Goal: Task Accomplishment & Management: Manage account settings

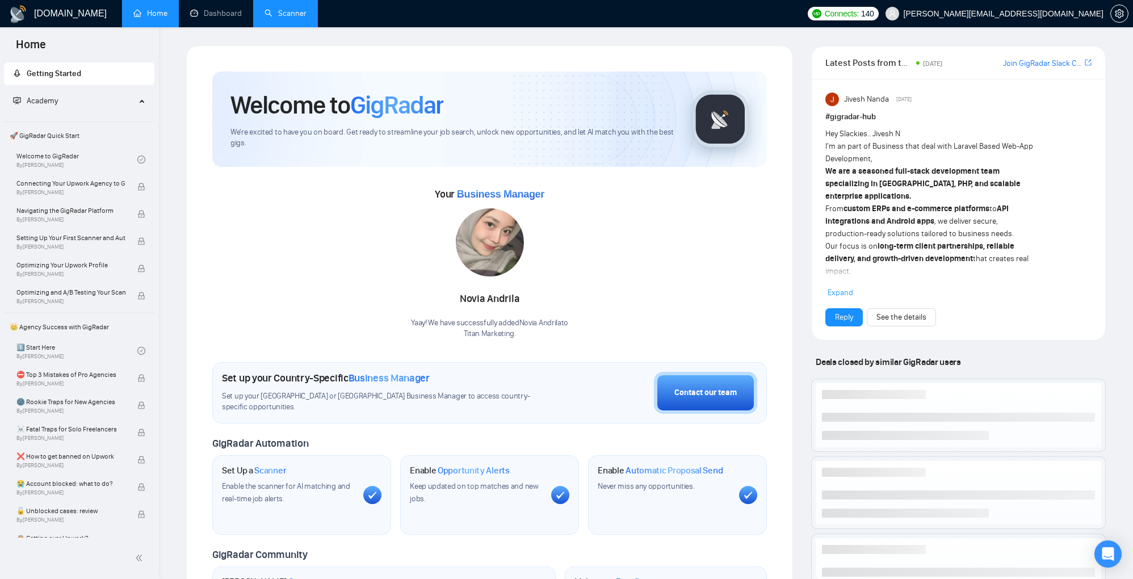
click at [292, 16] on link "Scanner" at bounding box center [286, 14] width 42 height 10
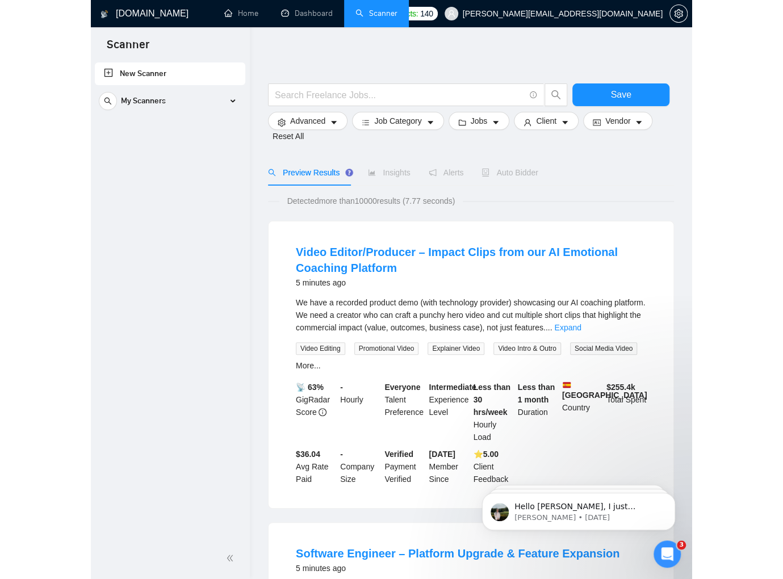
scroll to position [3, 0]
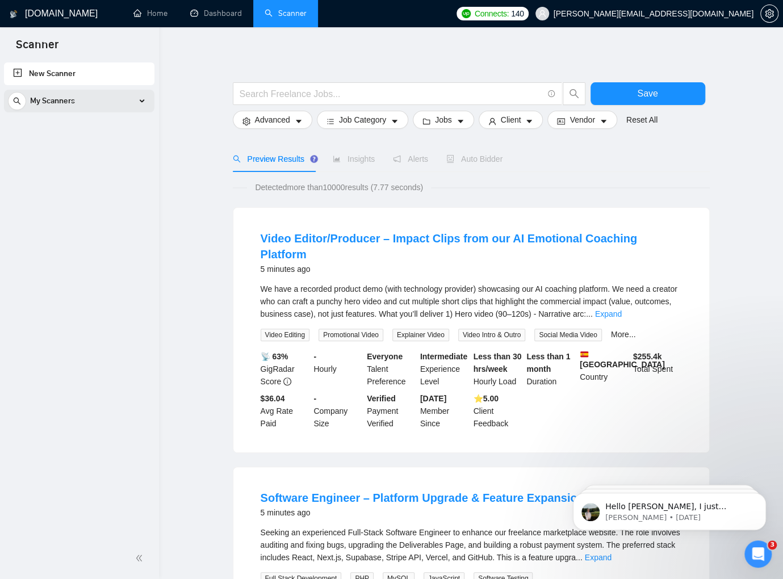
click at [144, 103] on div "My Scanners" at bounding box center [79, 101] width 143 height 23
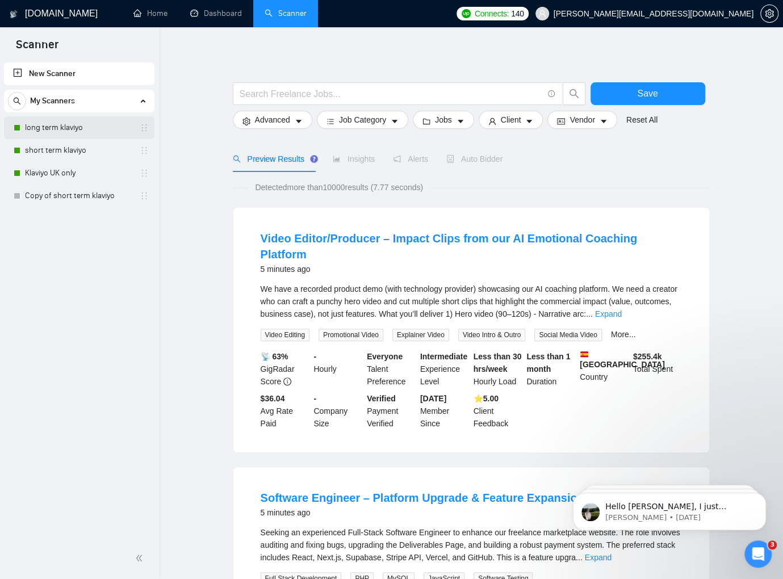
click at [103, 132] on link "long term klaviyo" at bounding box center [79, 127] width 108 height 23
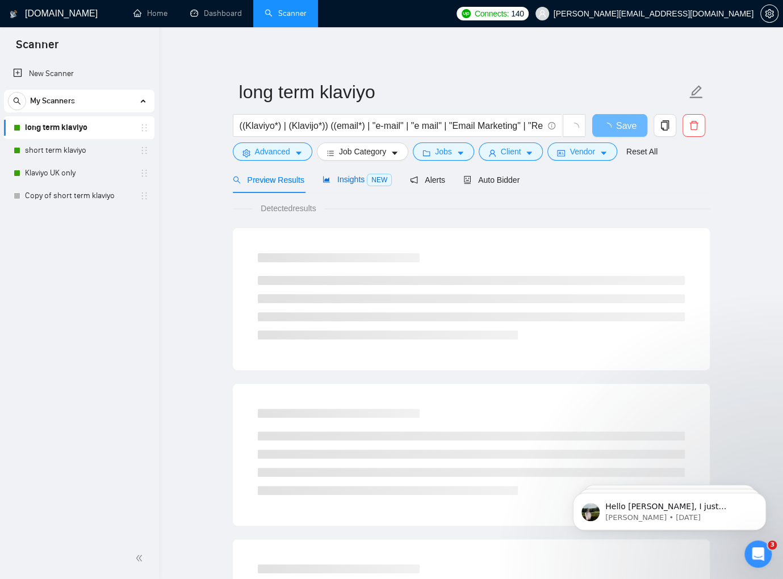
click at [342, 177] on span "Insights NEW" at bounding box center [357, 179] width 69 height 9
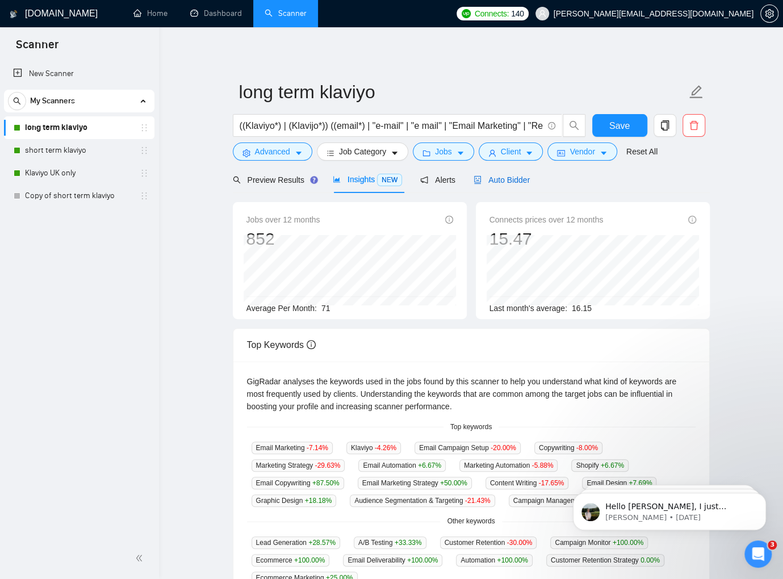
click at [498, 175] on span "Auto Bidder" at bounding box center [502, 179] width 56 height 9
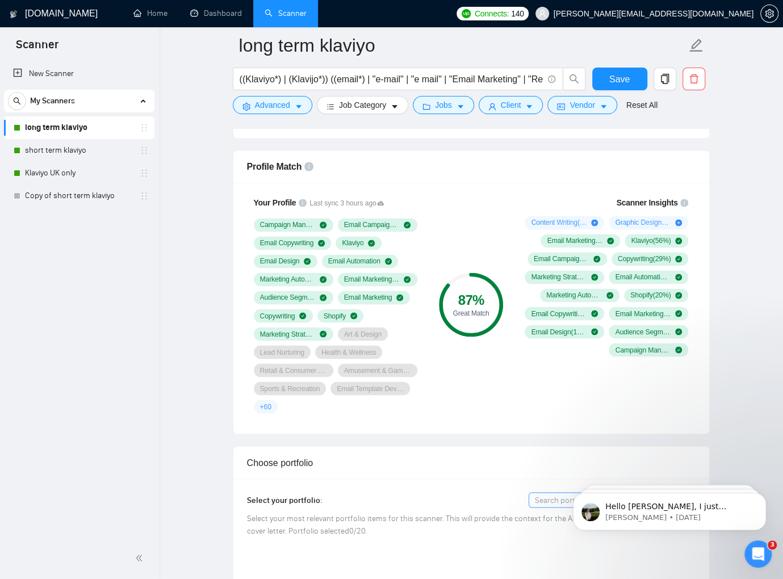
scroll to position [836, 0]
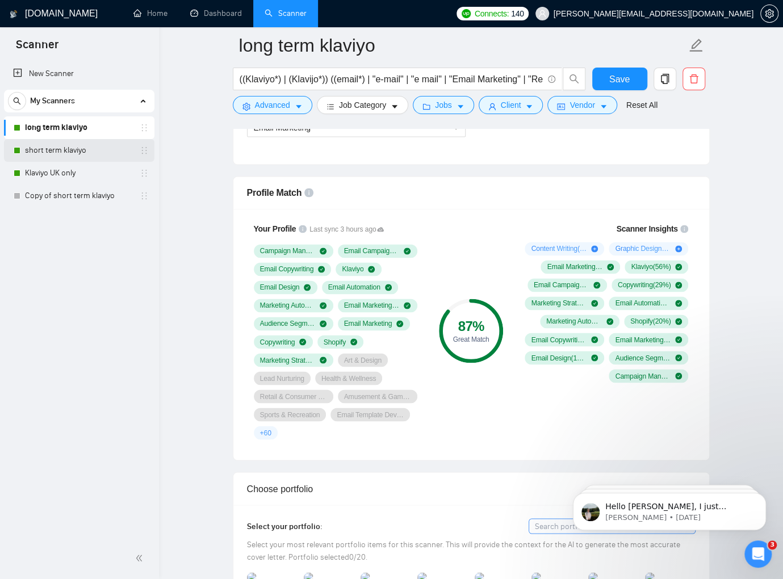
click at [78, 149] on link "short term klaviyo" at bounding box center [79, 150] width 108 height 23
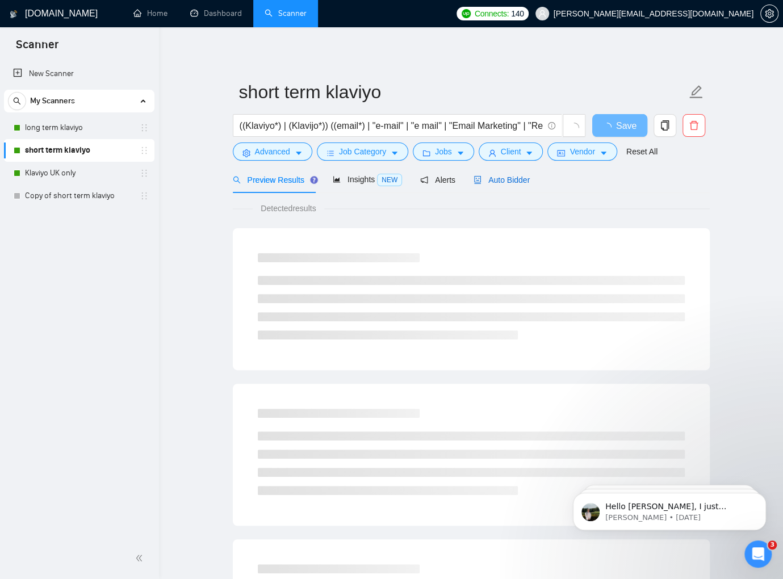
click at [515, 186] on div "Auto Bidder" at bounding box center [502, 180] width 56 height 12
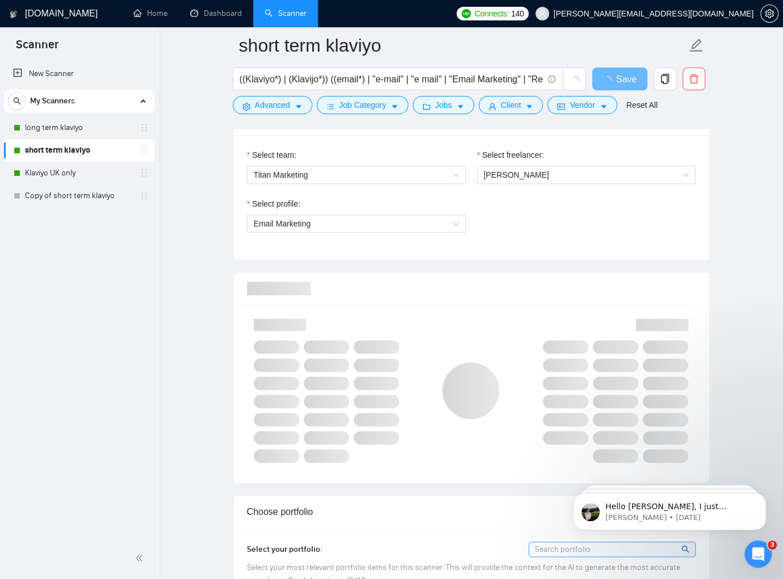
scroll to position [590, 0]
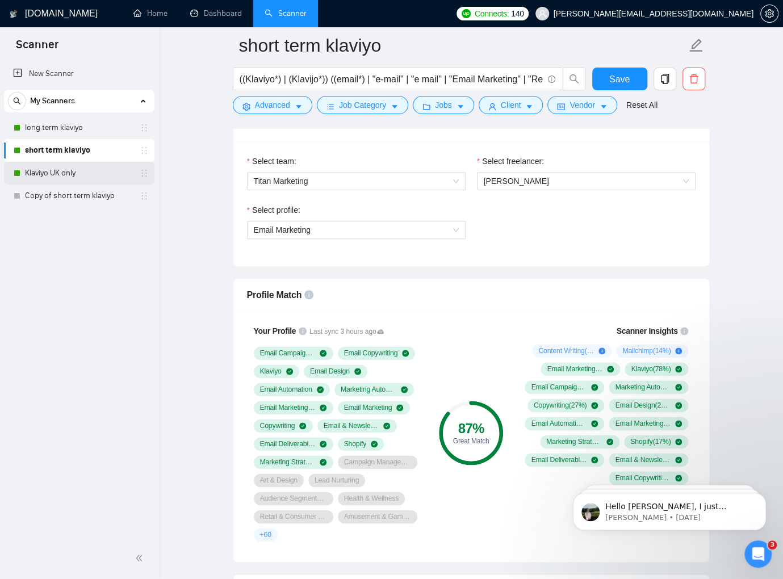
click at [65, 175] on link "Klaviyo UK only" at bounding box center [79, 173] width 108 height 23
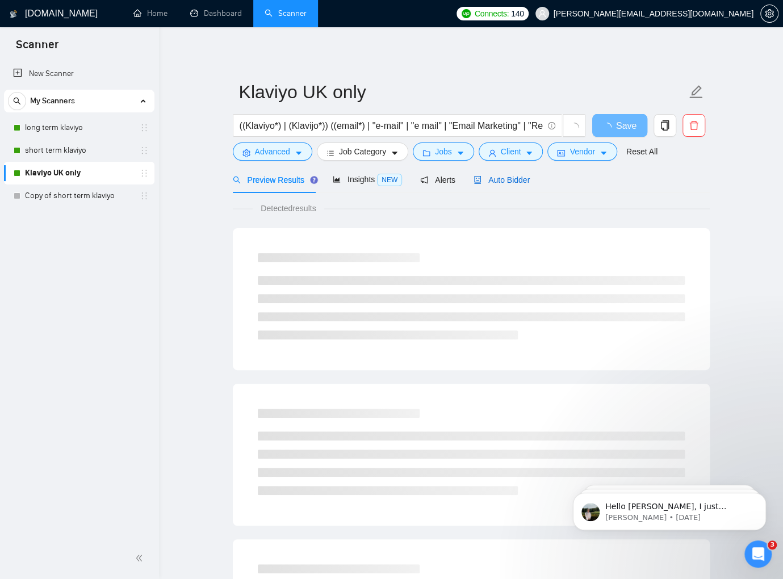
click at [513, 178] on span "Auto Bidder" at bounding box center [502, 179] width 56 height 9
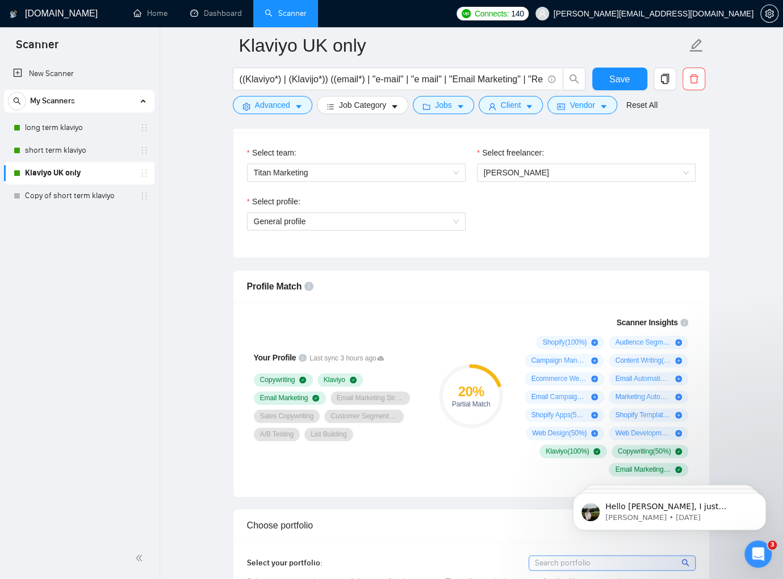
scroll to position [595, 0]
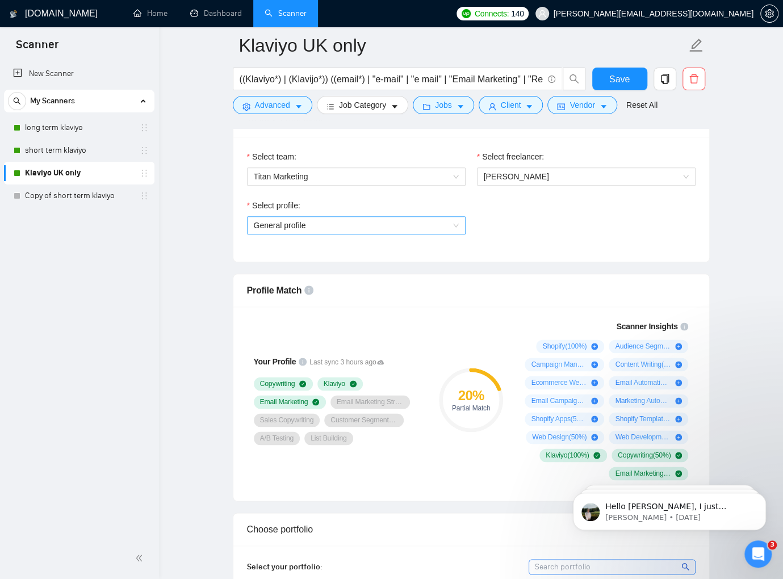
click at [318, 222] on span "General profile" at bounding box center [356, 225] width 205 height 17
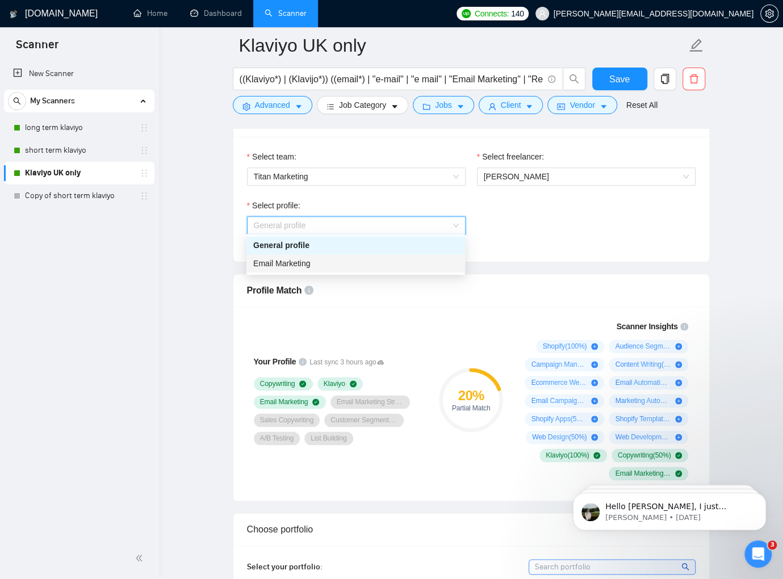
click at [307, 266] on span "Email Marketing" at bounding box center [281, 263] width 57 height 9
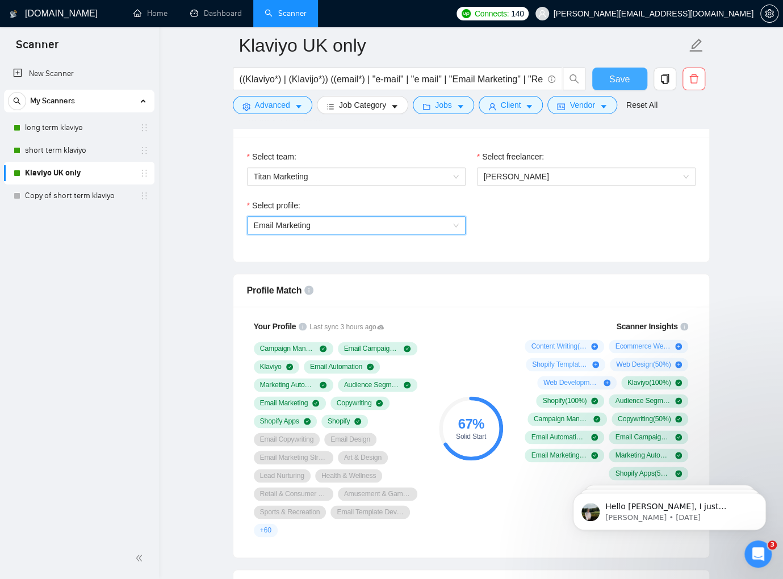
click at [609, 79] on span "Save" at bounding box center [619, 79] width 20 height 14
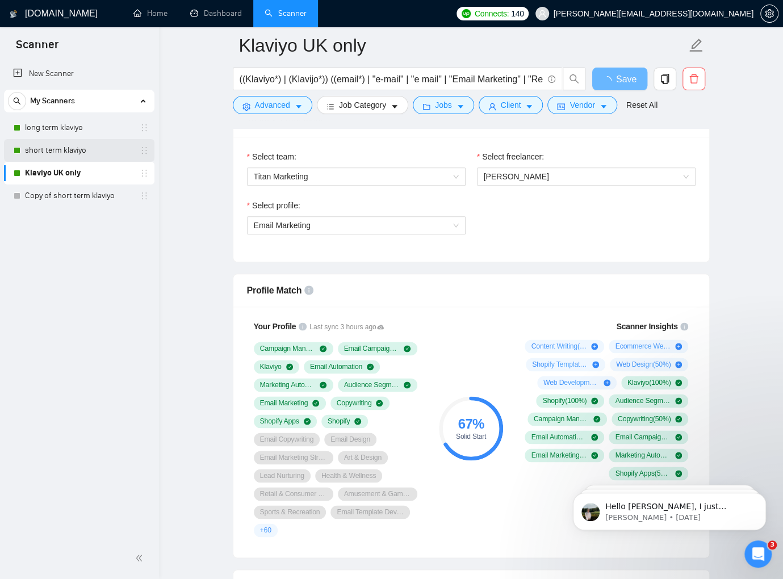
click at [74, 143] on link "short term klaviyo" at bounding box center [79, 150] width 108 height 23
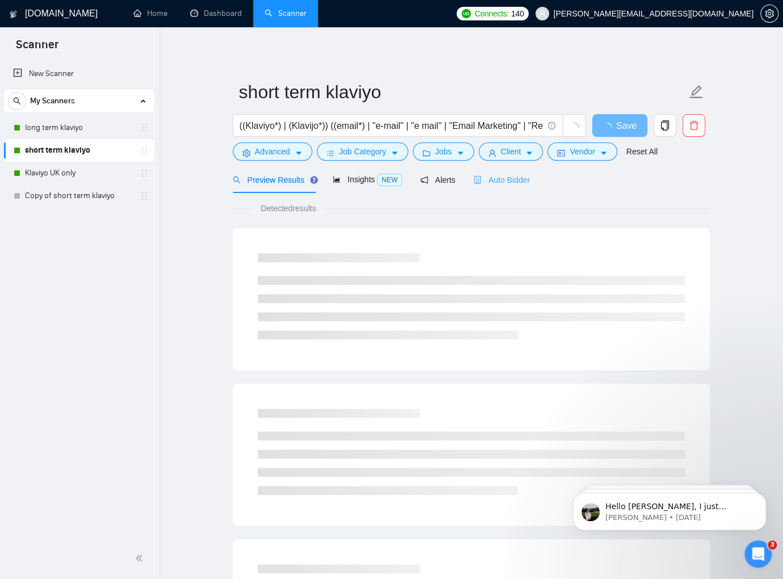
click at [493, 186] on div "Auto Bidder" at bounding box center [502, 179] width 56 height 27
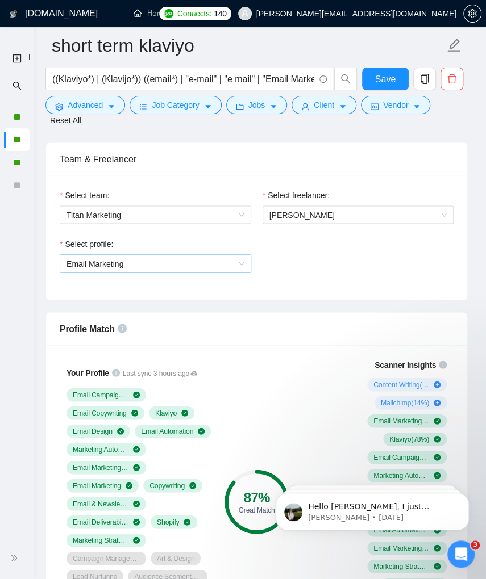
scroll to position [575, 0]
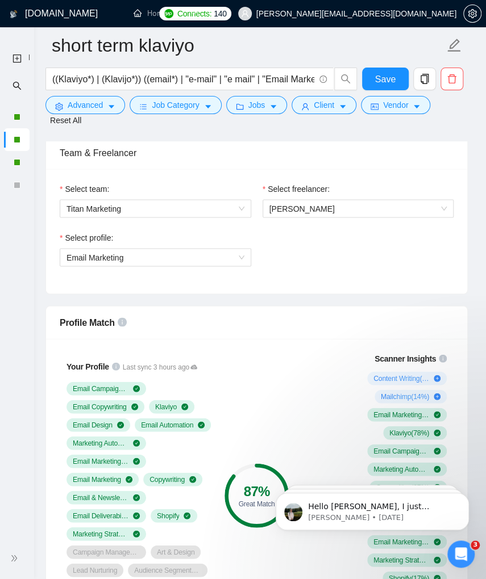
click at [345, 280] on div "Select profile: Email Marketing" at bounding box center [256, 255] width 405 height 49
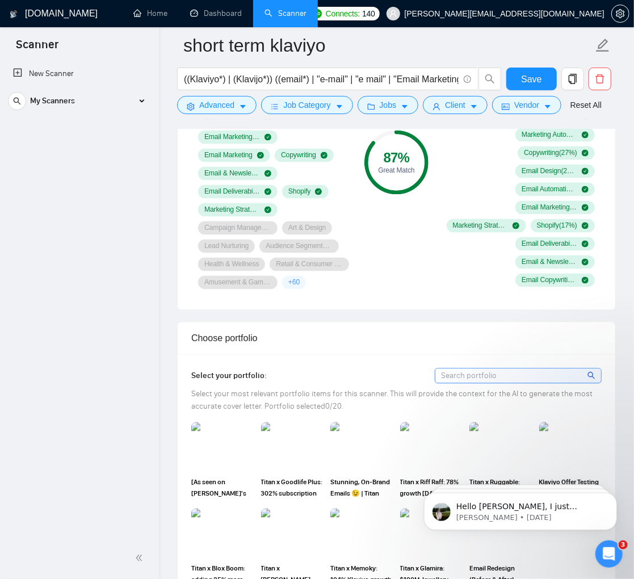
scroll to position [717, 0]
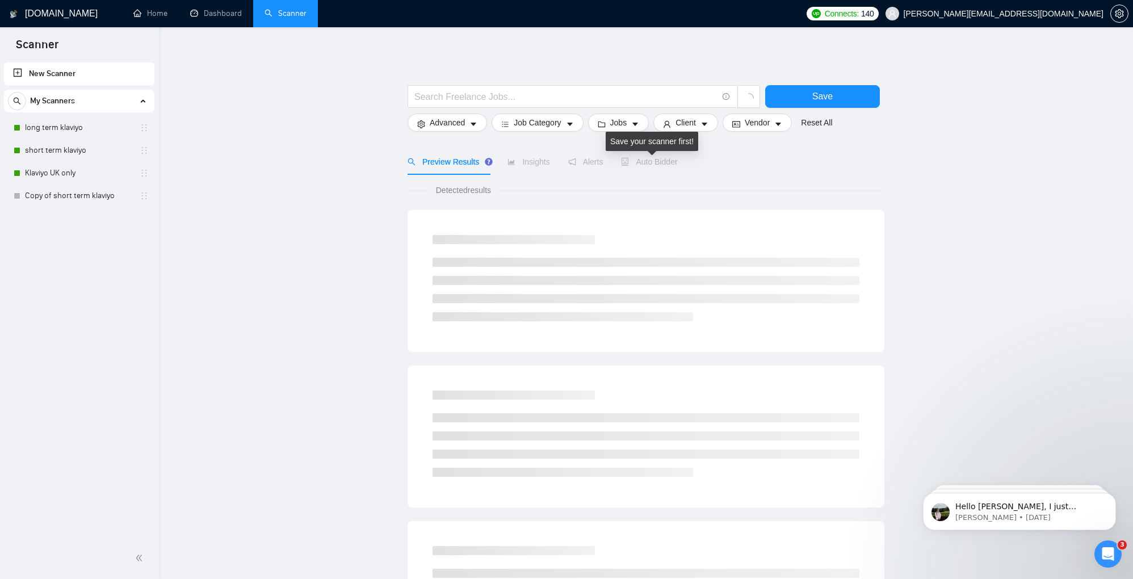
click at [639, 161] on span "Auto Bidder" at bounding box center [649, 161] width 56 height 9
click at [671, 157] on span "Auto Bidder" at bounding box center [649, 161] width 56 height 9
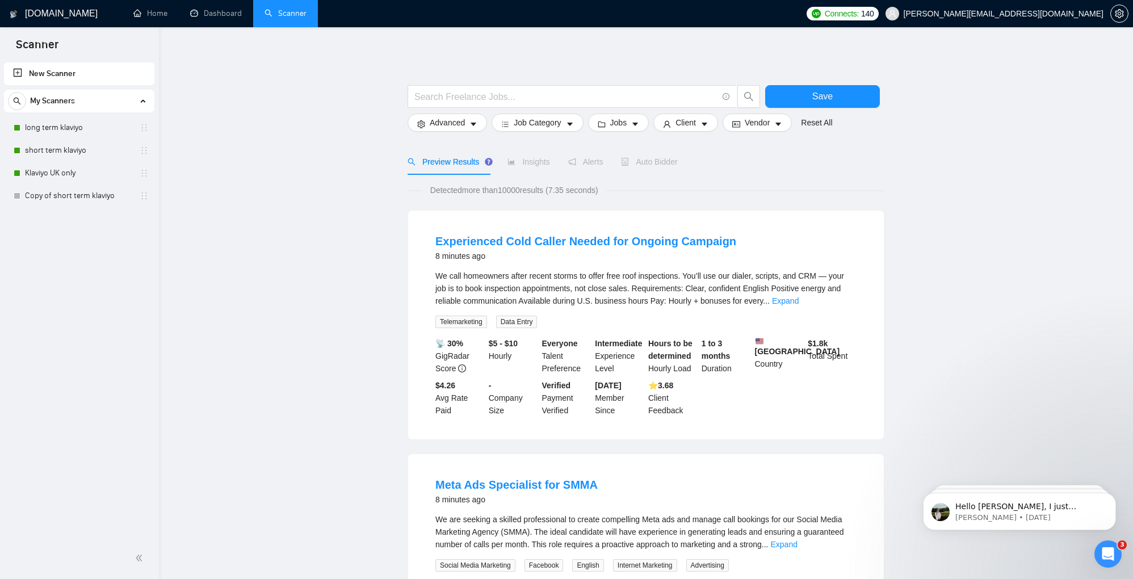
click at [663, 153] on div "Auto Bidder" at bounding box center [649, 162] width 56 height 26
click at [661, 158] on span "Auto Bidder" at bounding box center [649, 161] width 56 height 9
click at [72, 124] on link "long term klaviyo" at bounding box center [79, 127] width 108 height 23
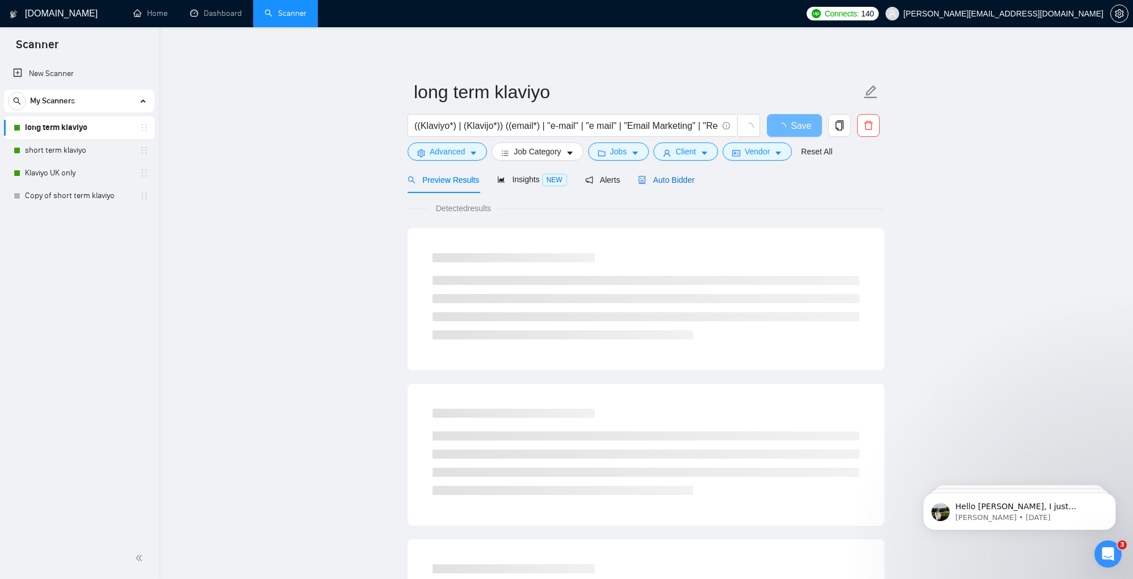
click at [678, 183] on span "Auto Bidder" at bounding box center [666, 179] width 56 height 9
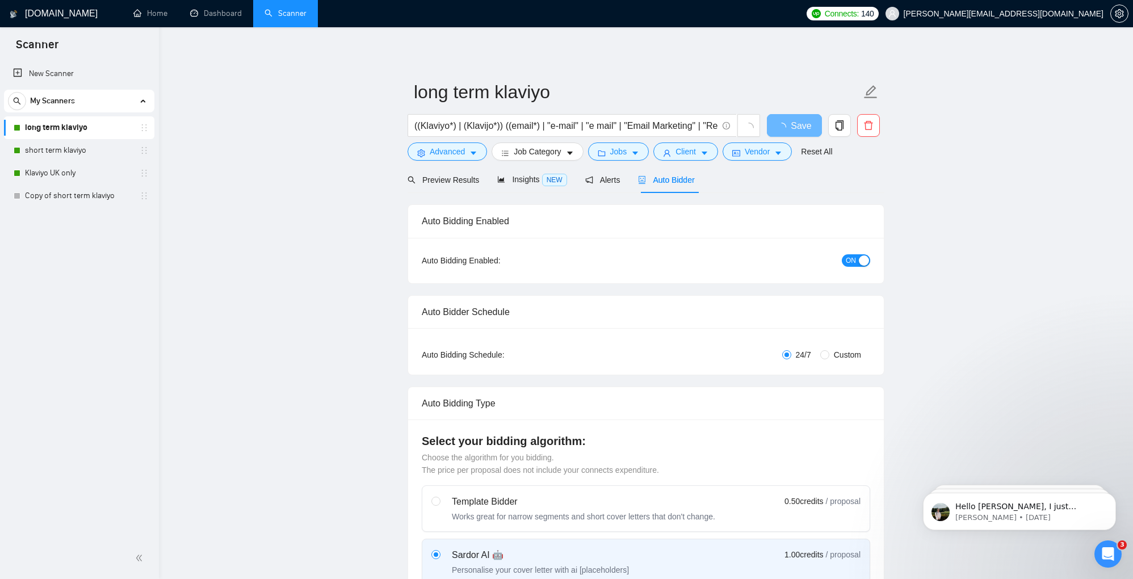
radio input "false"
radio input "true"
checkbox input "true"
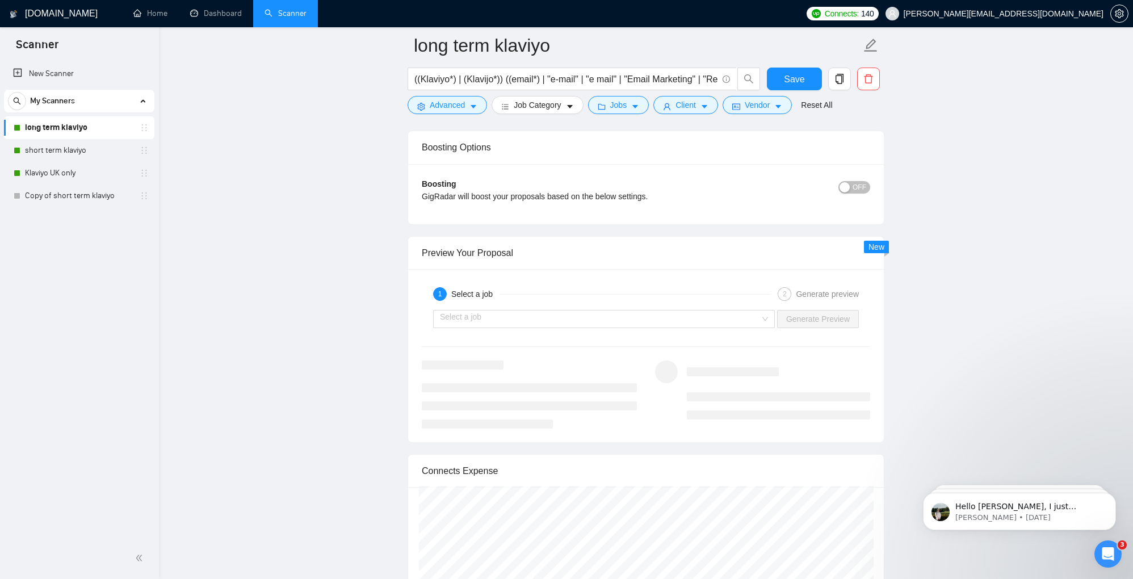
scroll to position [2281, 0]
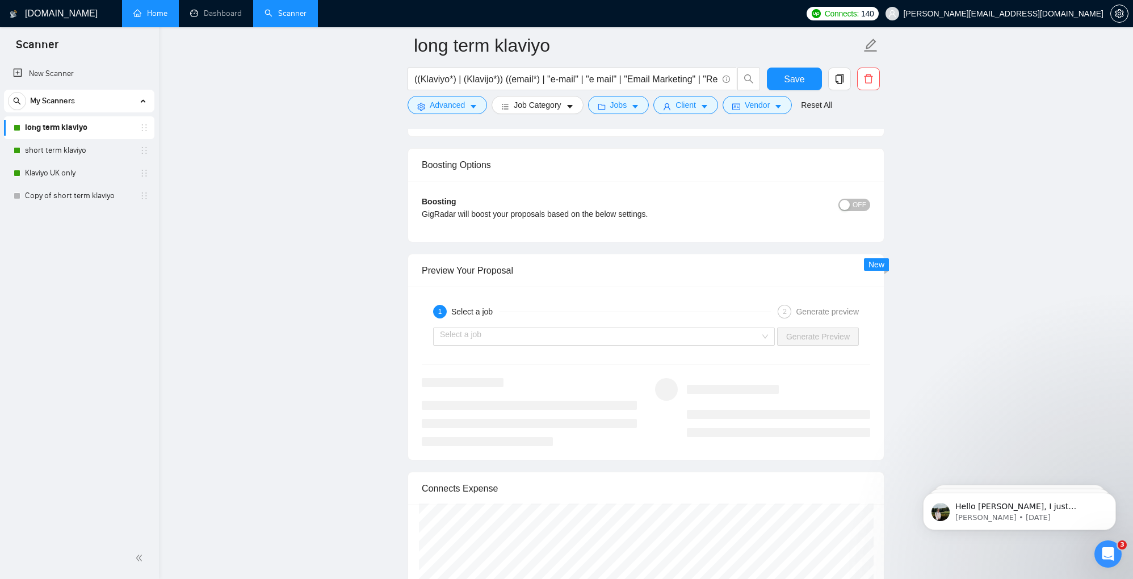
click at [145, 15] on link "Home" at bounding box center [150, 14] width 34 height 10
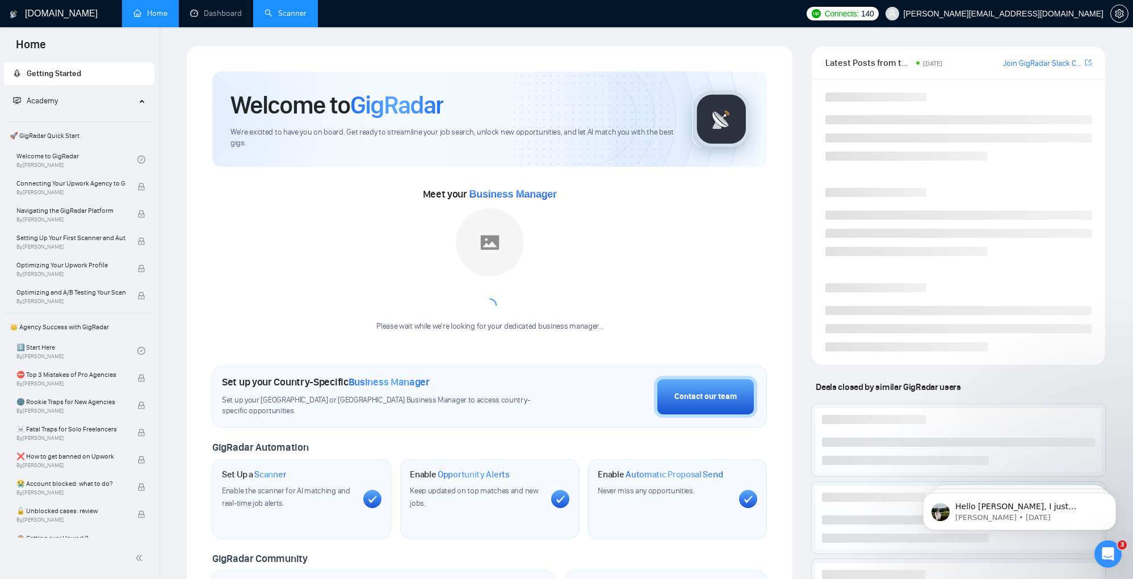
click at [282, 15] on link "Scanner" at bounding box center [286, 14] width 42 height 10
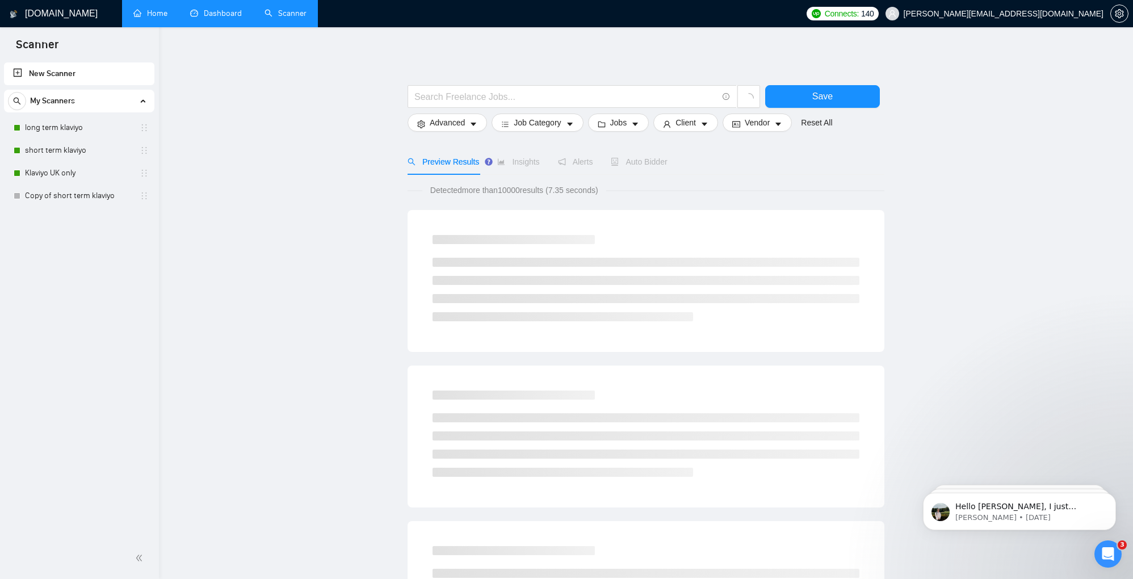
click at [206, 18] on link "Dashboard" at bounding box center [216, 14] width 52 height 10
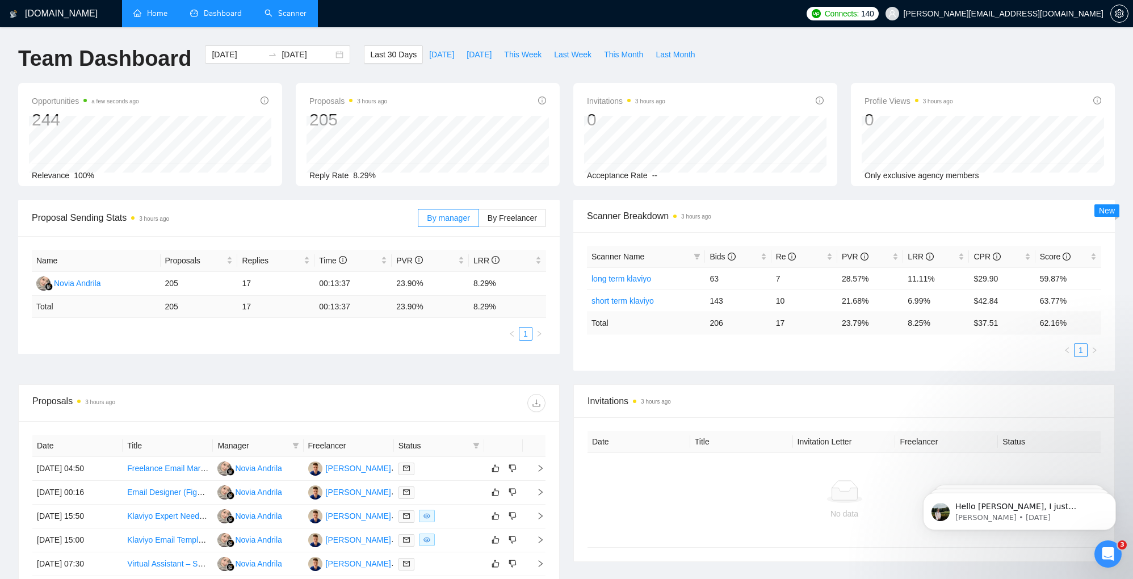
click at [291, 18] on link "Scanner" at bounding box center [286, 14] width 42 height 10
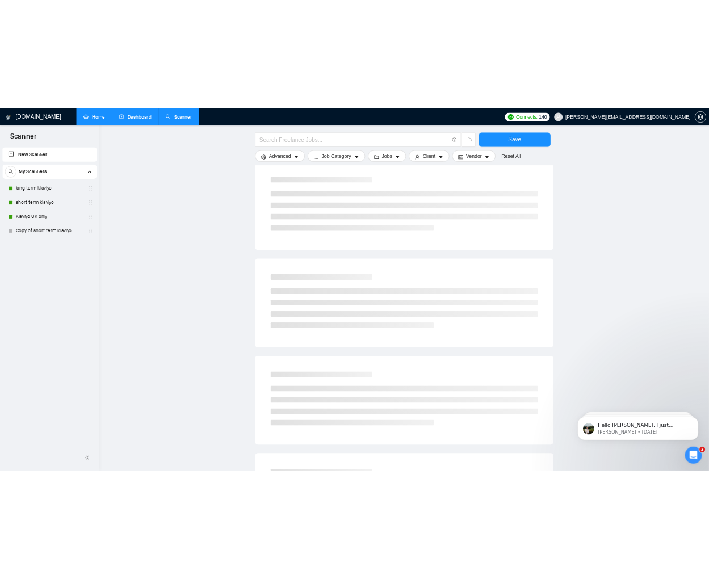
scroll to position [283, 0]
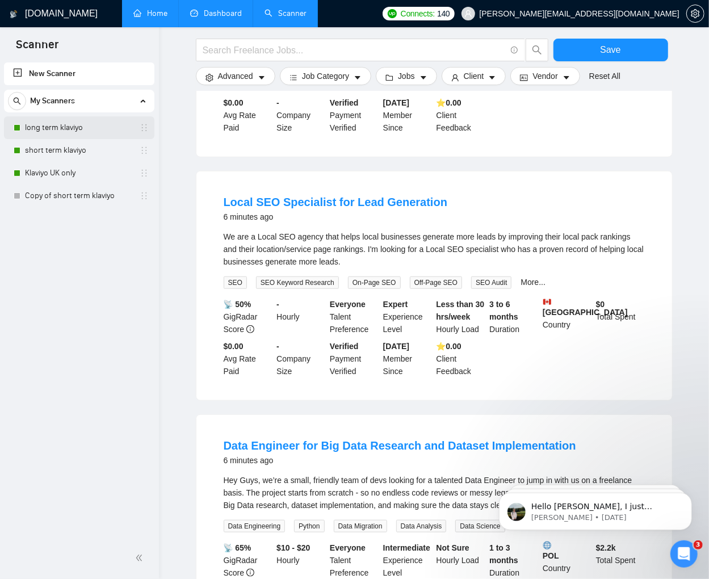
click at [88, 125] on link "long term klaviyo" at bounding box center [79, 127] width 108 height 23
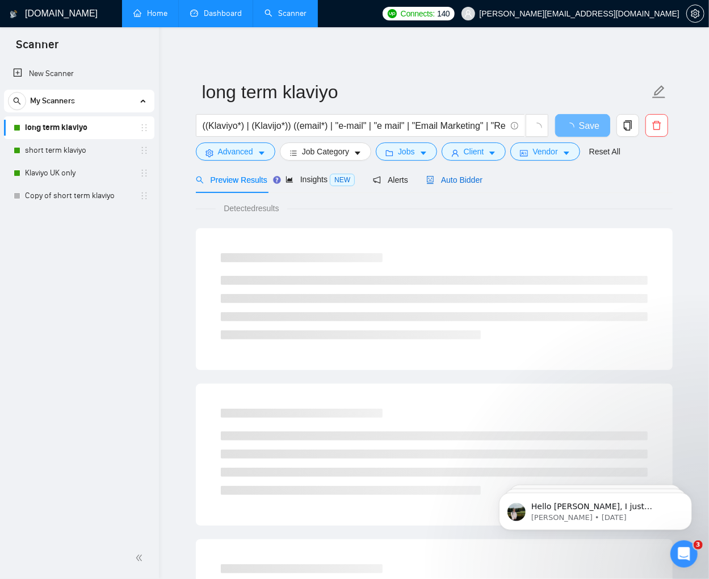
click at [461, 175] on span "Auto Bidder" at bounding box center [454, 179] width 56 height 9
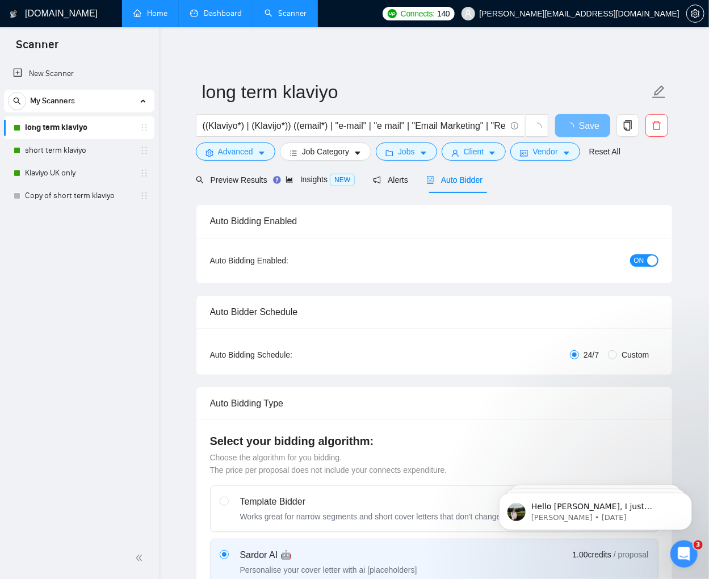
radio input "false"
radio input "true"
checkbox input "true"
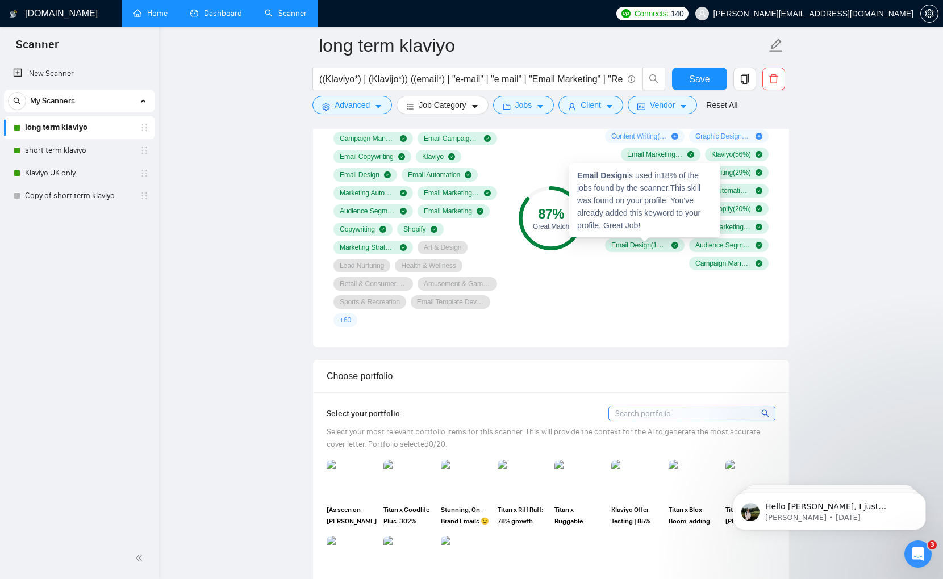
scroll to position [1153, 0]
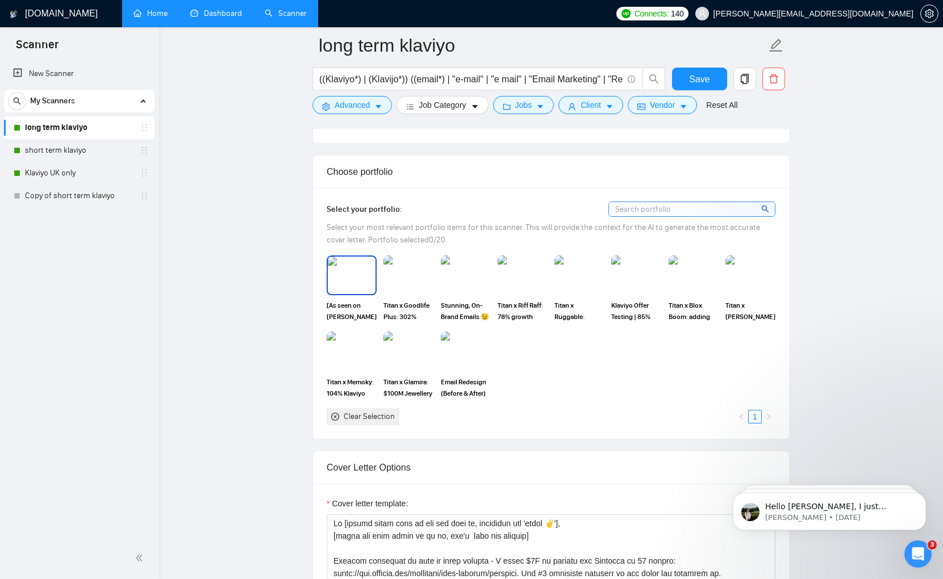
click at [354, 270] on img at bounding box center [352, 275] width 48 height 37
click at [408, 275] on img at bounding box center [408, 275] width 48 height 37
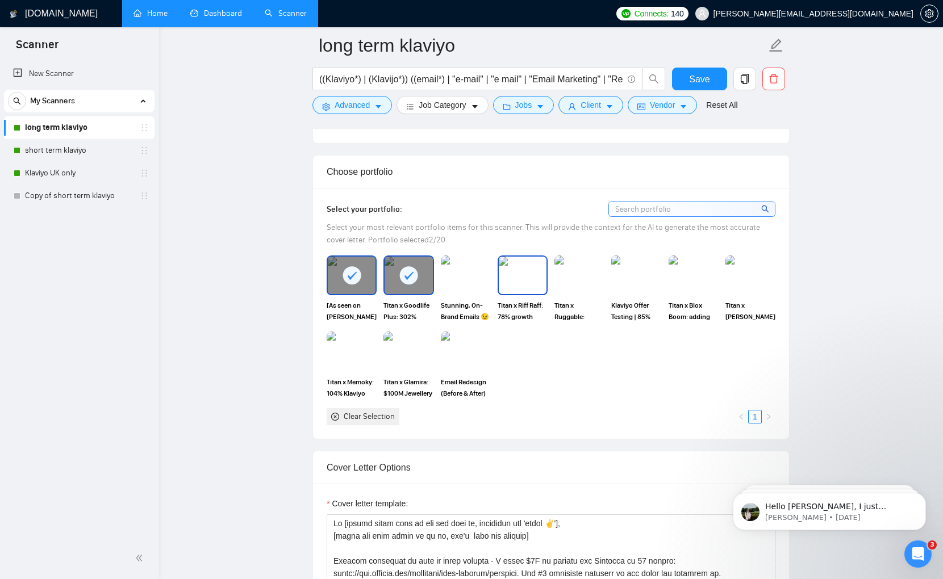
click at [520, 268] on img at bounding box center [523, 275] width 48 height 37
click at [573, 270] on img at bounding box center [579, 275] width 48 height 37
